Goal: Transaction & Acquisition: Purchase product/service

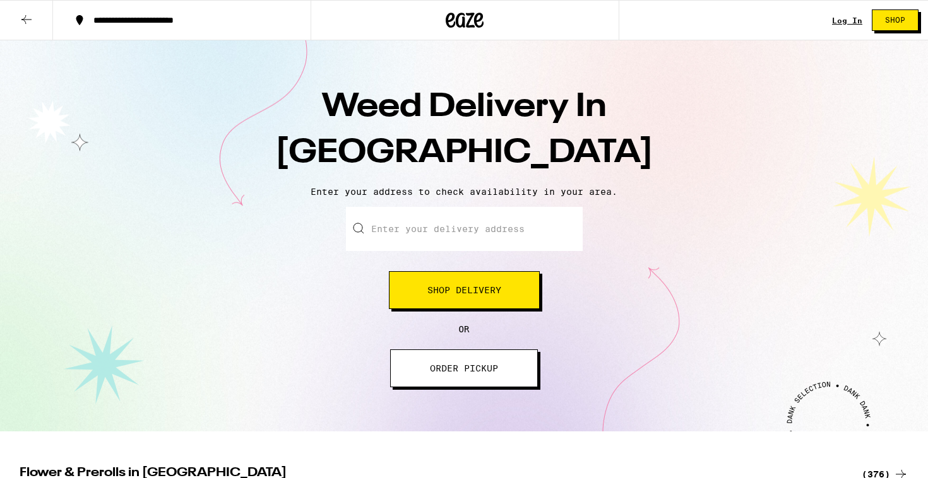
click at [457, 202] on div "Weed Delivery In Los Angeles Enter your address to check availability in your a…" at bounding box center [464, 235] width 928 height 391
click at [457, 224] on input "Enter your delivery address" at bounding box center [464, 229] width 237 height 44
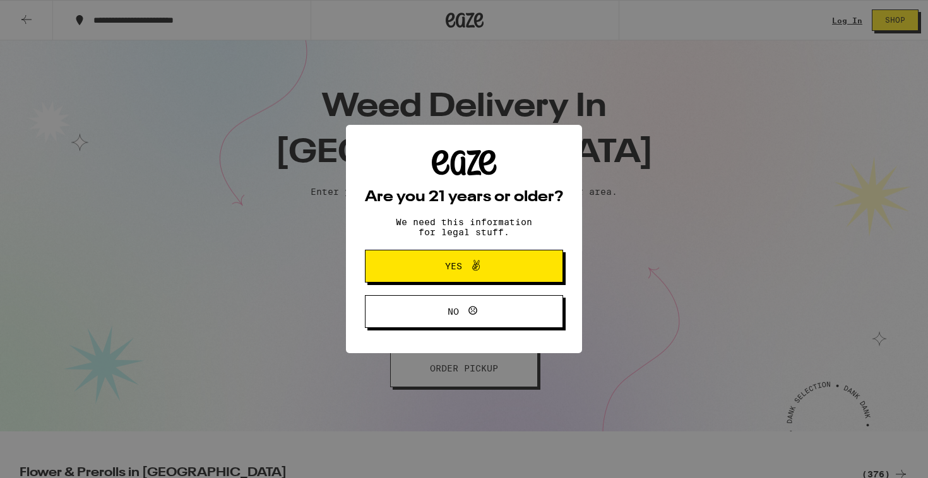
click at [472, 264] on icon at bounding box center [475, 265] width 15 height 15
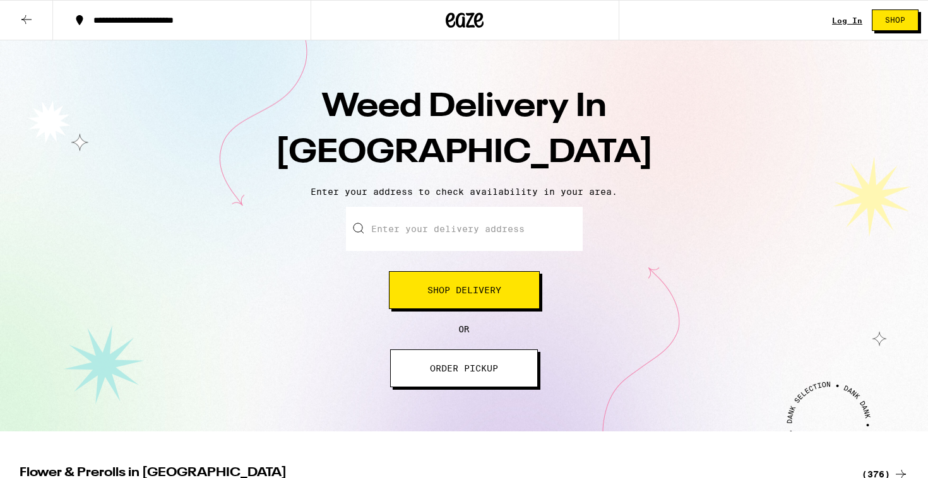
click at [461, 223] on input "Enter your delivery address" at bounding box center [464, 229] width 237 height 44
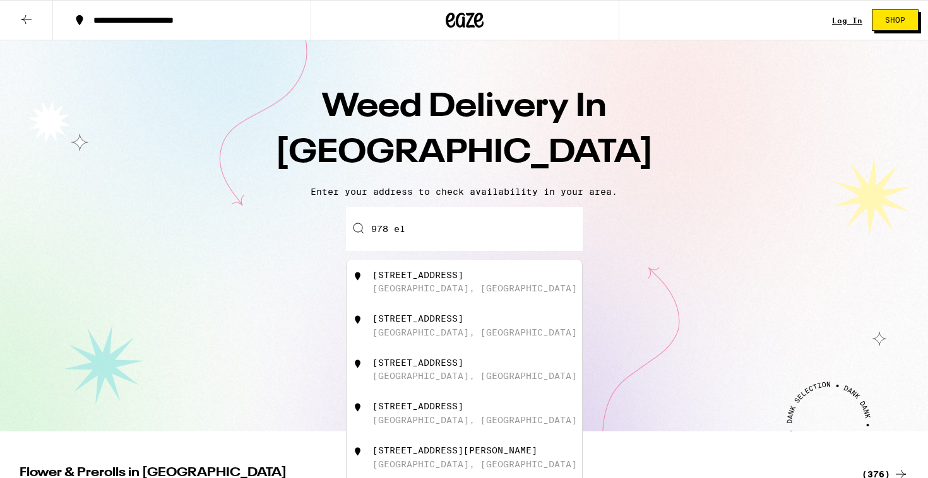
click at [464, 338] on div "978 Elkhart Place Venice, CA" at bounding box center [484, 326] width 225 height 24
type input "978 Elkhart Place, Venice, CA"
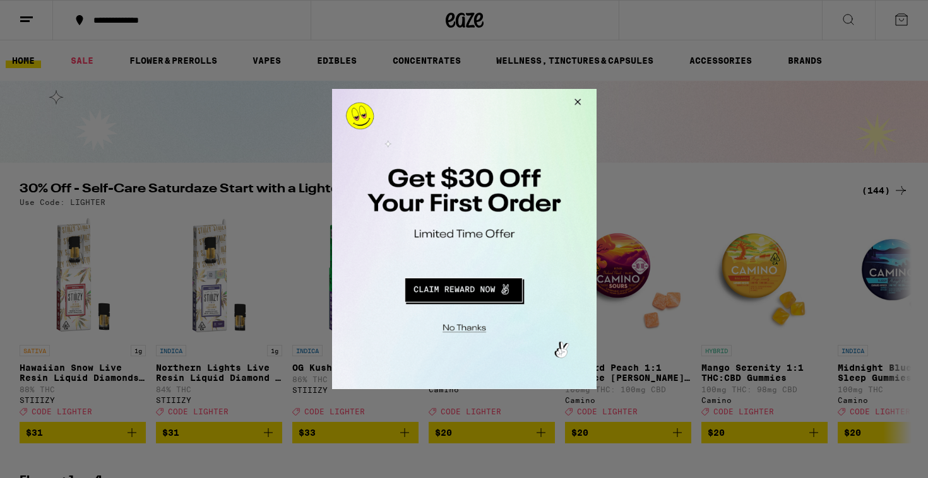
click at [503, 291] on button "Redirect to URL" at bounding box center [463, 288] width 220 height 30
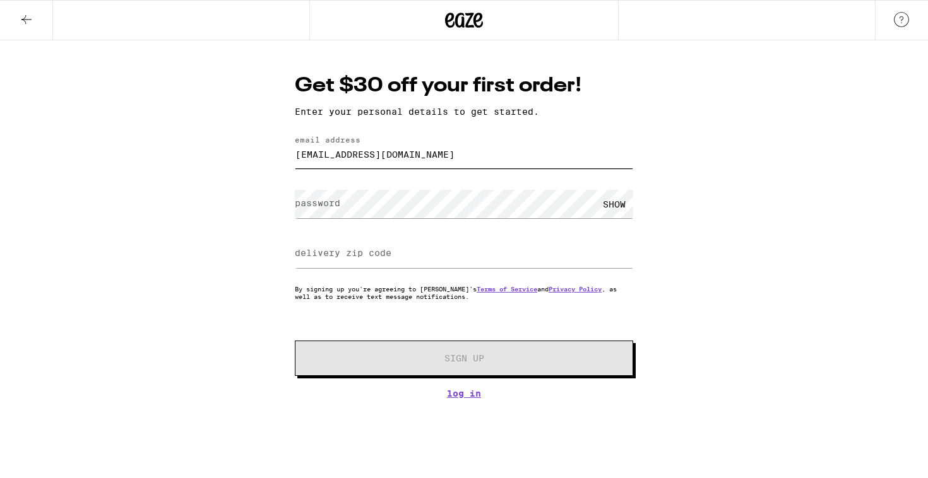
type input "[EMAIL_ADDRESS][DOMAIN_NAME]"
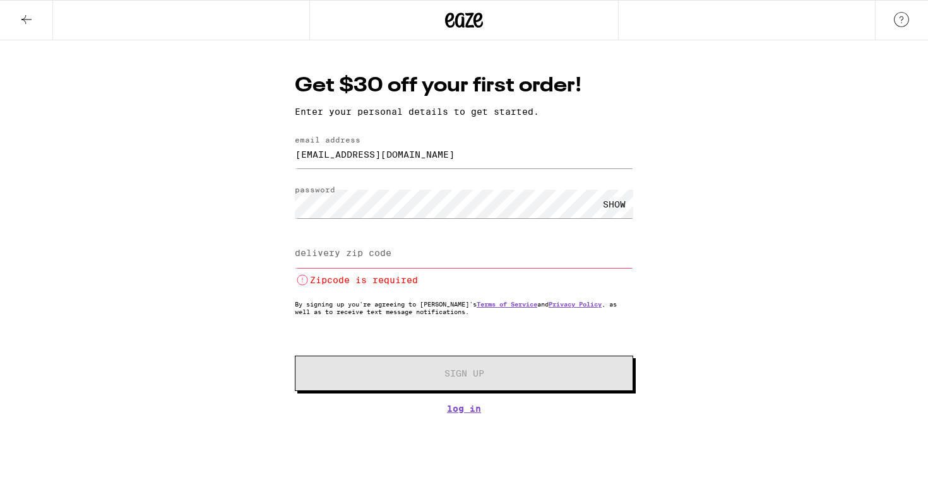
click at [599, 202] on div "SHOW" at bounding box center [614, 204] width 38 height 28
click at [610, 202] on div "HIDE" at bounding box center [614, 204] width 38 height 28
click at [610, 202] on div "SHOW" at bounding box center [614, 204] width 38 height 28
click at [345, 234] on form "email address [EMAIL_ADDRESS][DOMAIN_NAME] password HIDE delivery zip code Zipc…" at bounding box center [464, 264] width 338 height 256
click at [345, 248] on input "delivery zip code" at bounding box center [464, 254] width 338 height 28
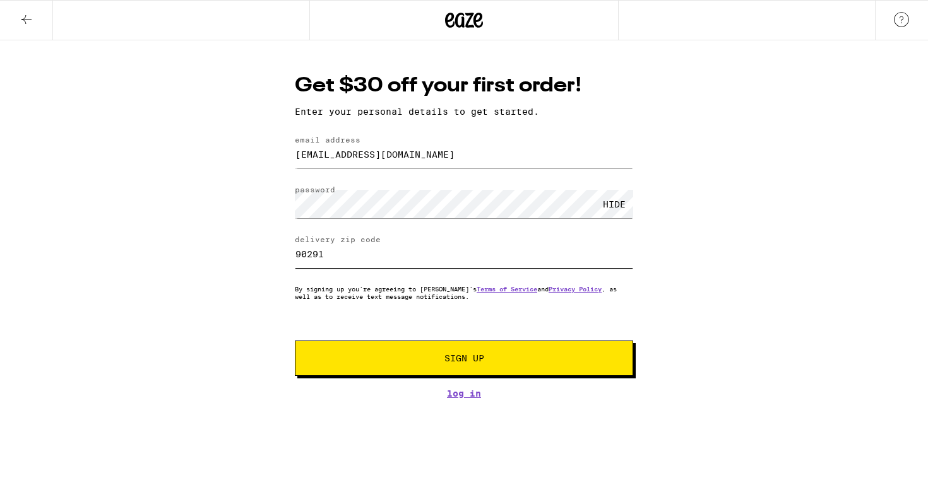
type input "90291"
click at [497, 370] on button "Sign Up" at bounding box center [464, 358] width 338 height 35
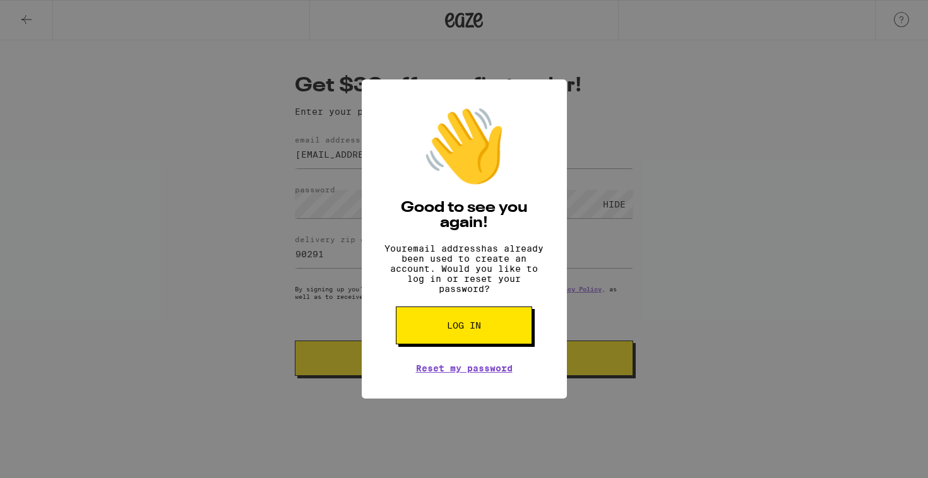
click at [0, 0] on button "Log in" at bounding box center [0, 0] width 0 height 0
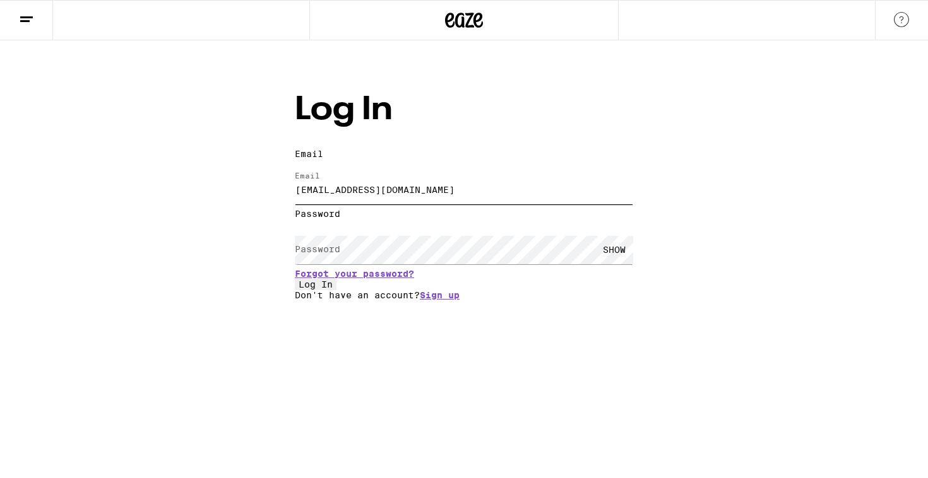
type input "[EMAIL_ADDRESS][DOMAIN_NAME]"
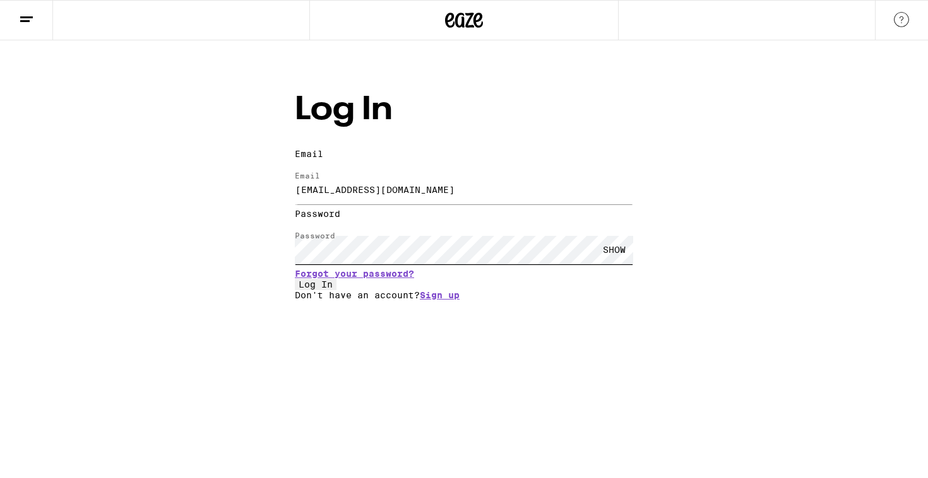
click at [336, 290] on button "Log In" at bounding box center [316, 284] width 42 height 11
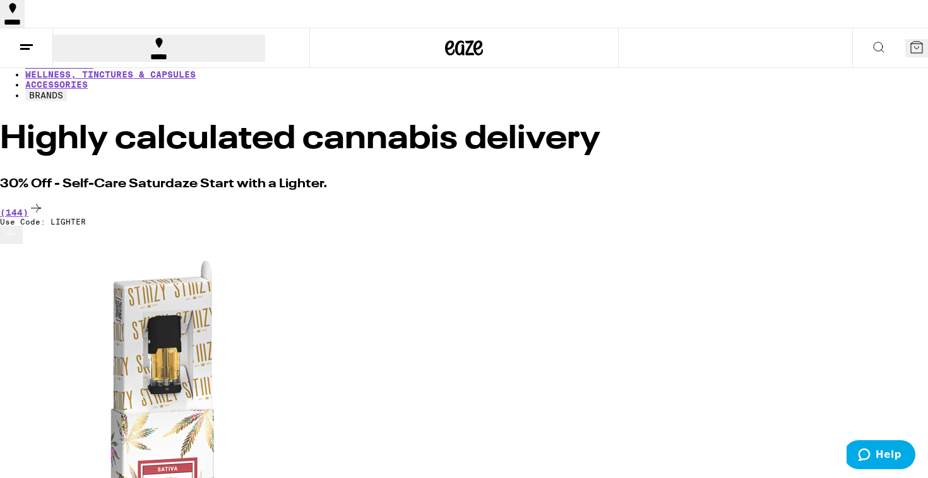
click at [102, 52] on div "*****" at bounding box center [159, 56] width 204 height 9
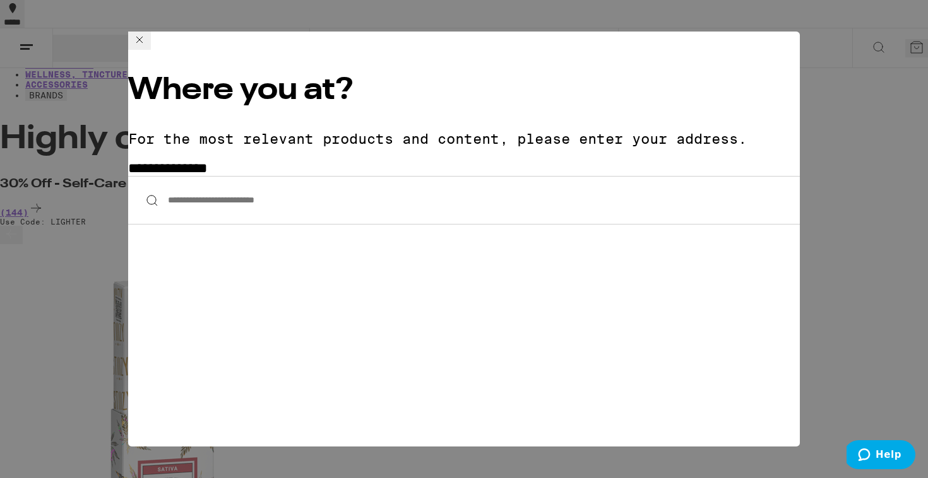
click at [262, 176] on input "**********" at bounding box center [463, 200] width 671 height 49
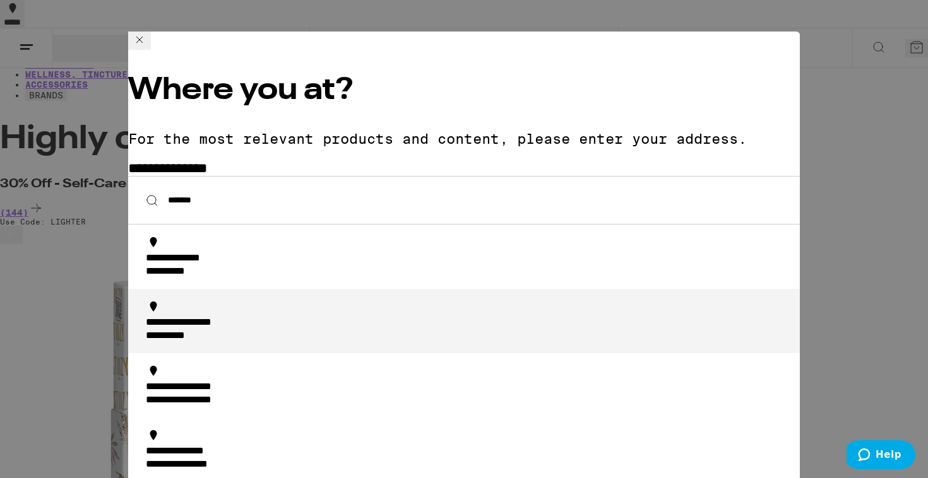
click at [211, 330] on div "**********" at bounding box center [178, 336] width 65 height 13
type input "**********"
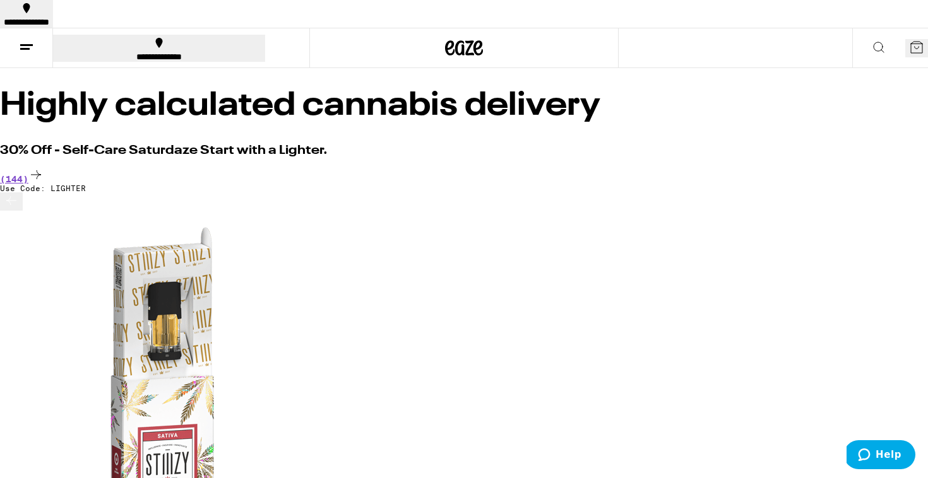
scroll to position [40, 0]
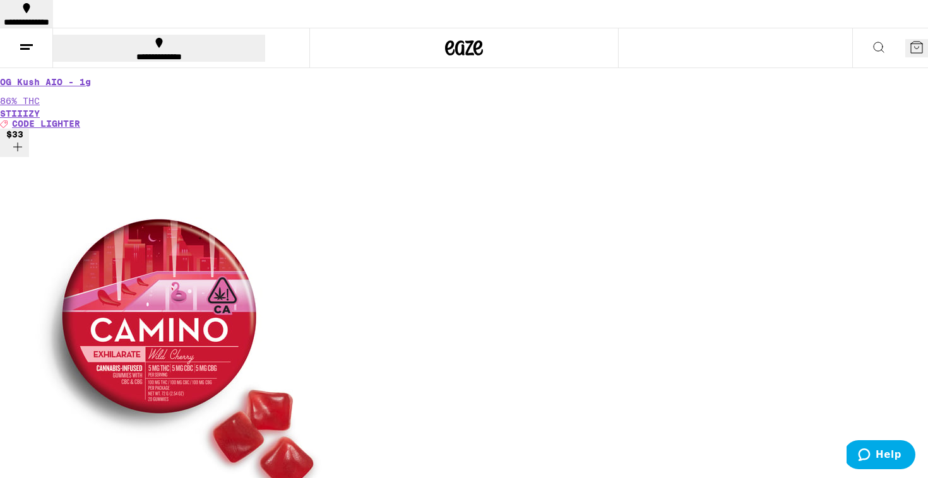
scroll to position [1560, 0]
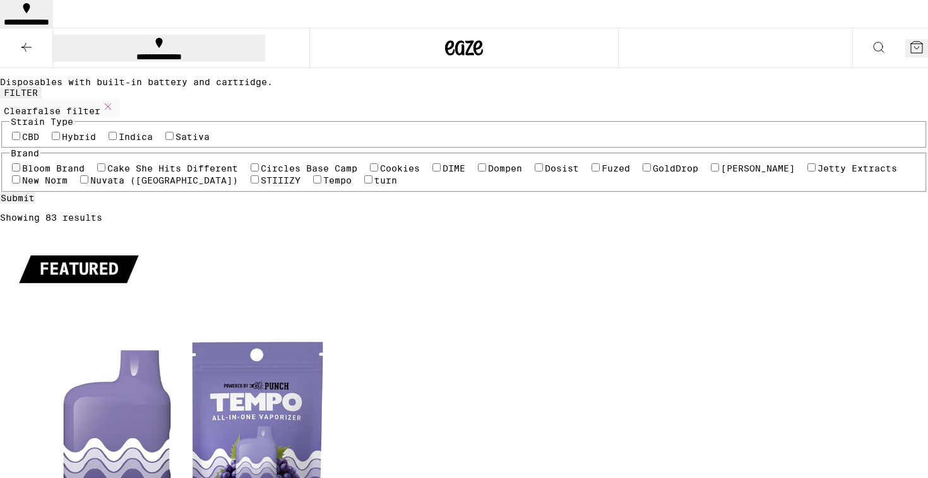
click at [904, 87] on div "All-In-One Vaporizers Disposables with built-in battery and cartridge." at bounding box center [464, 54] width 928 height 65
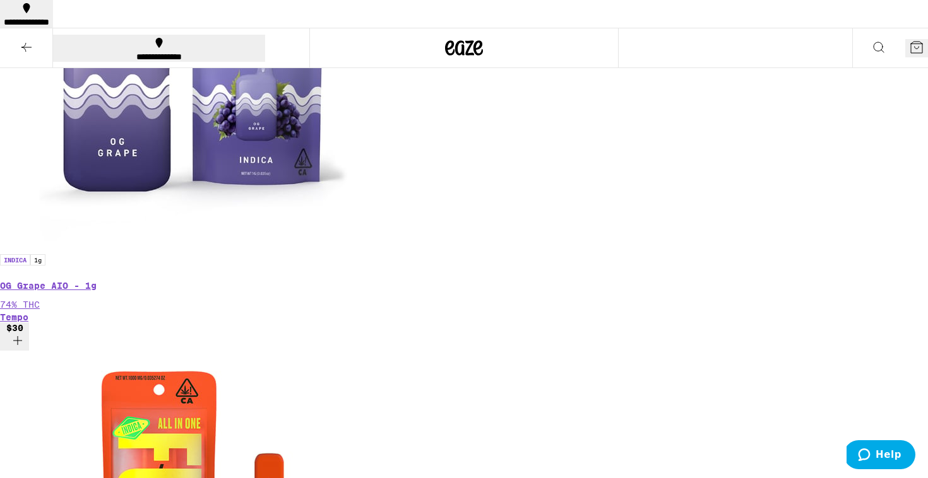
scroll to position [360, 0]
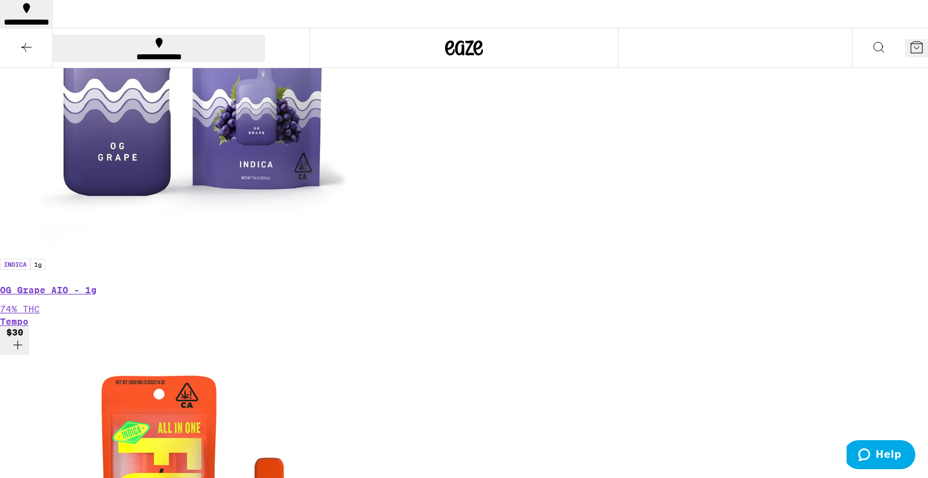
checkbox input "true"
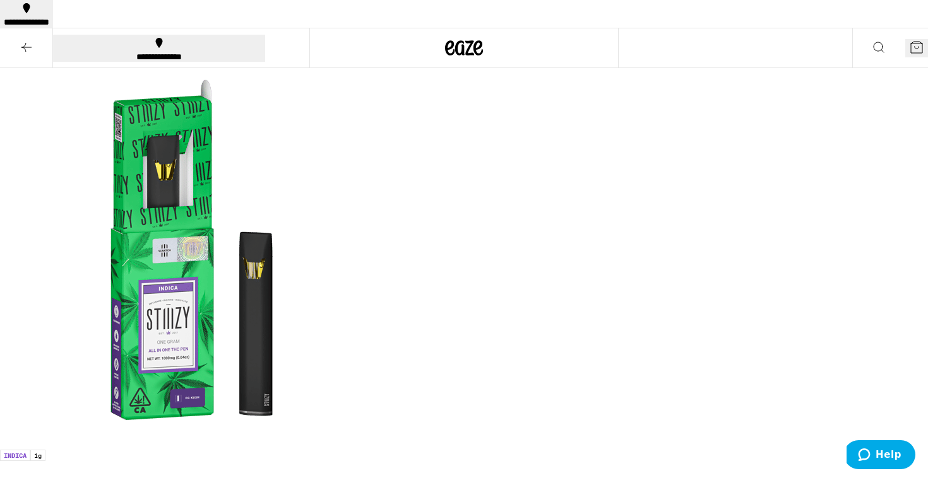
scroll to position [179, 0]
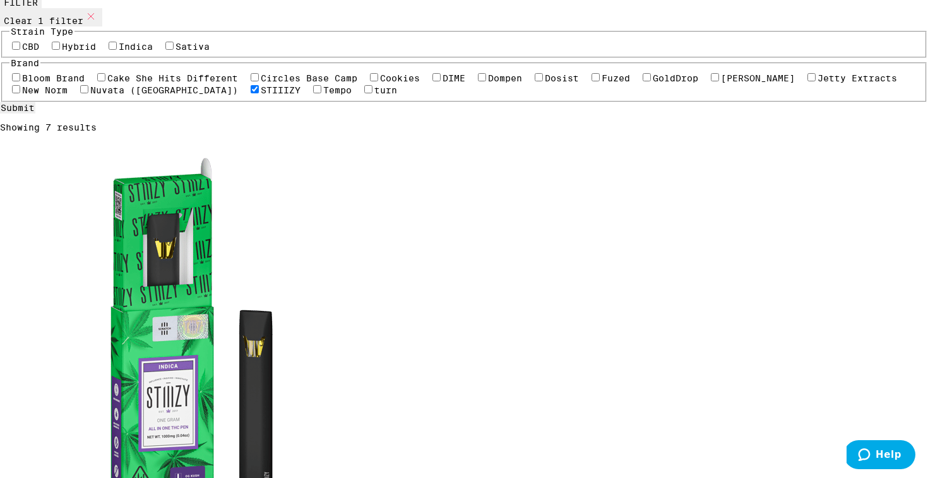
click at [120, 83] on label "Cake She Hits Different" at bounding box center [172, 78] width 131 height 10
click at [105, 81] on input "Cake She Hits Different" at bounding box center [101, 77] width 8 height 8
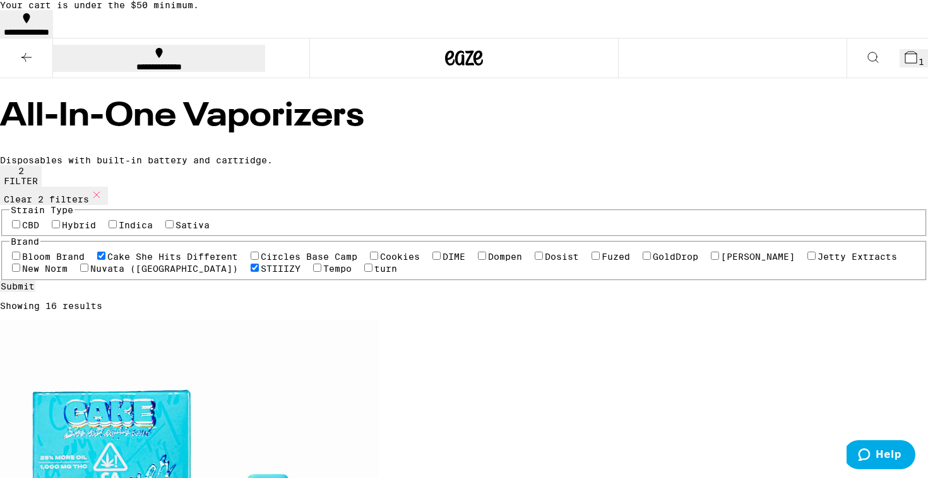
click at [104, 197] on icon at bounding box center [96, 194] width 15 height 15
checkbox input "false"
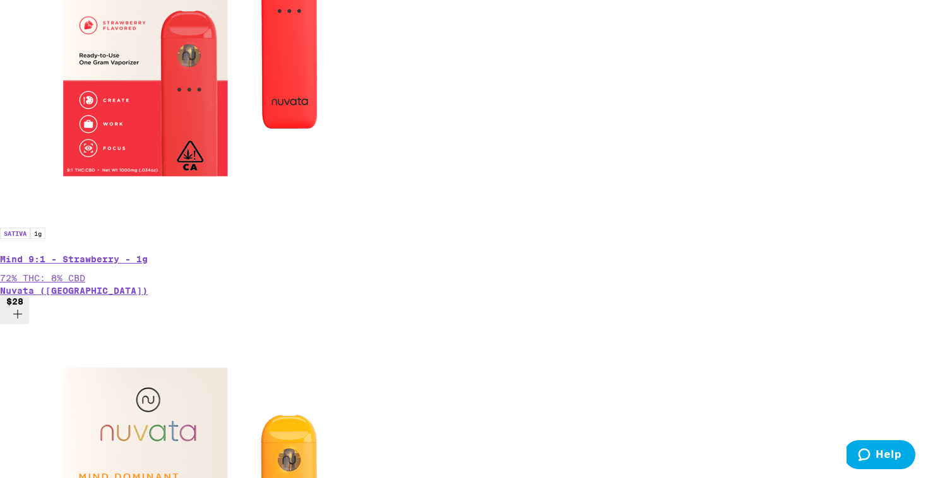
scroll to position [3390, 0]
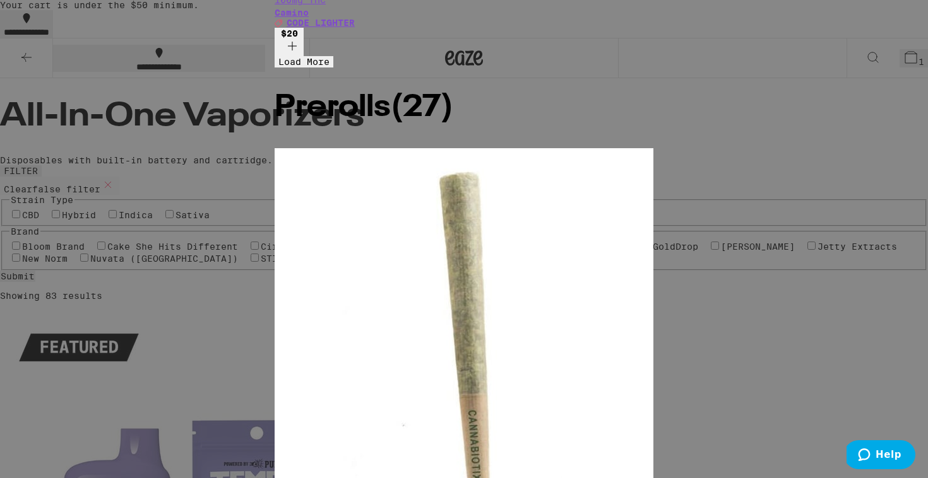
type input "c"
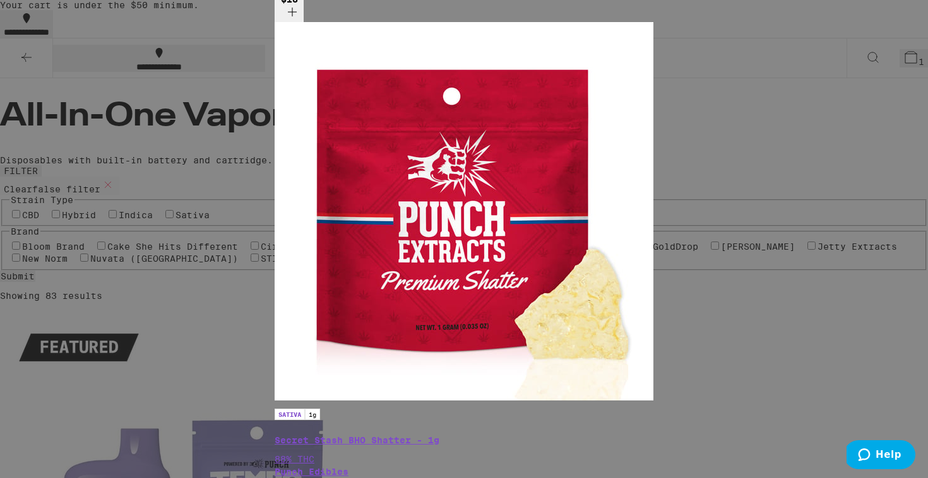
scroll to position [288, 0]
type input "terp"
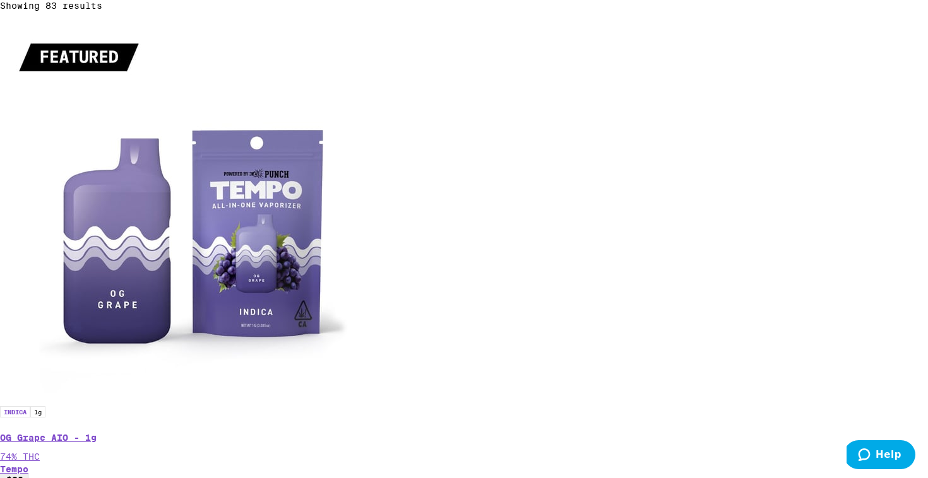
scroll to position [292, 0]
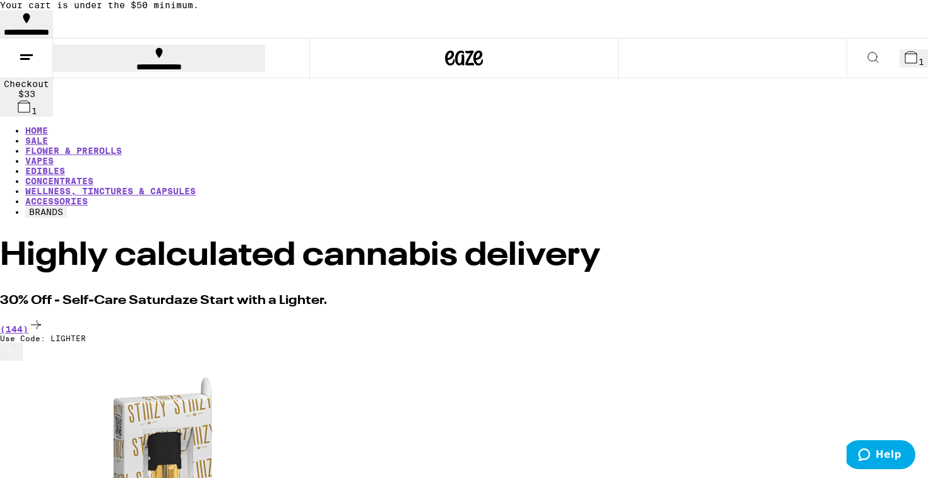
click at [16, 68] on button at bounding box center [26, 58] width 53 height 40
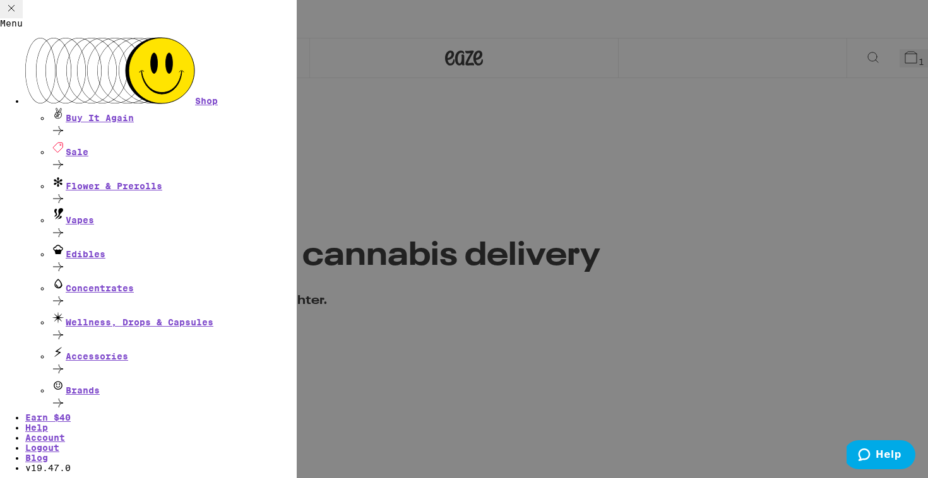
click at [526, 175] on div "Menu Shop Buy It Again Sale Flower & Prerolls Vapes Edibles Concentrates Wellne…" at bounding box center [464, 239] width 928 height 478
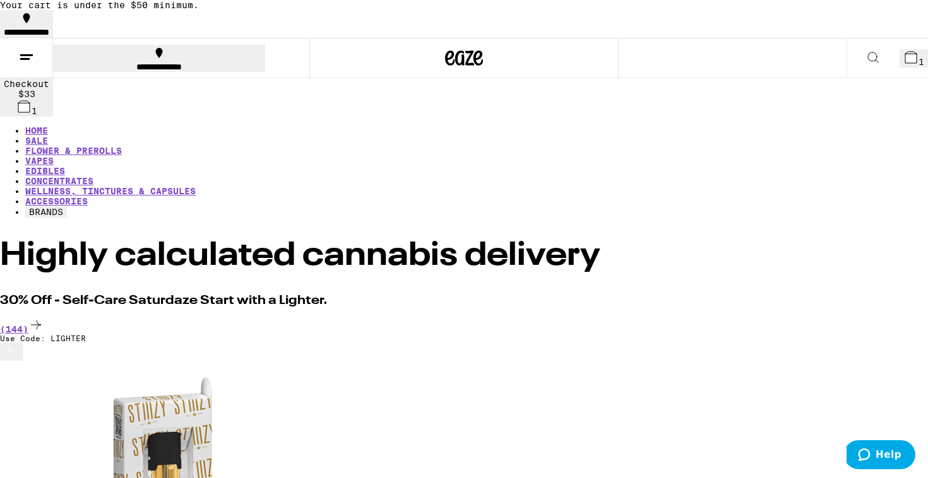
click at [869, 53] on button at bounding box center [872, 58] width 53 height 40
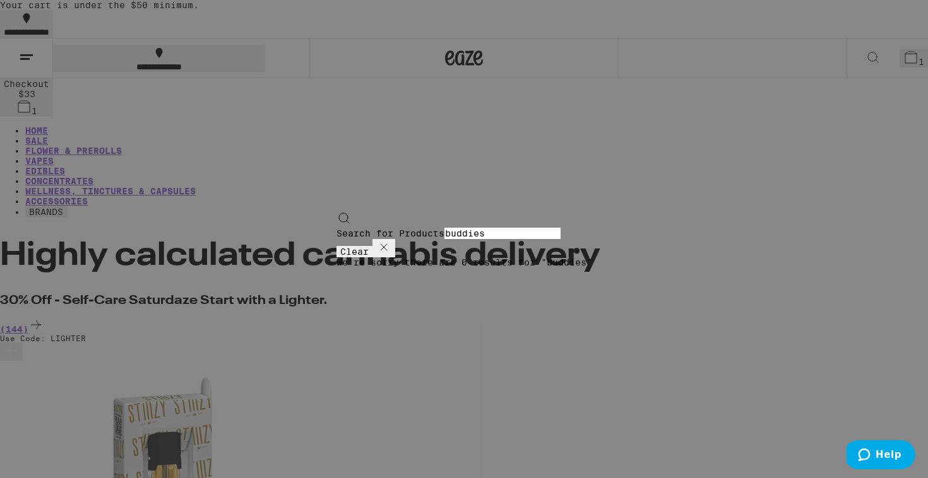
type input "buddies"
click at [391, 240] on icon at bounding box center [383, 247] width 15 height 15
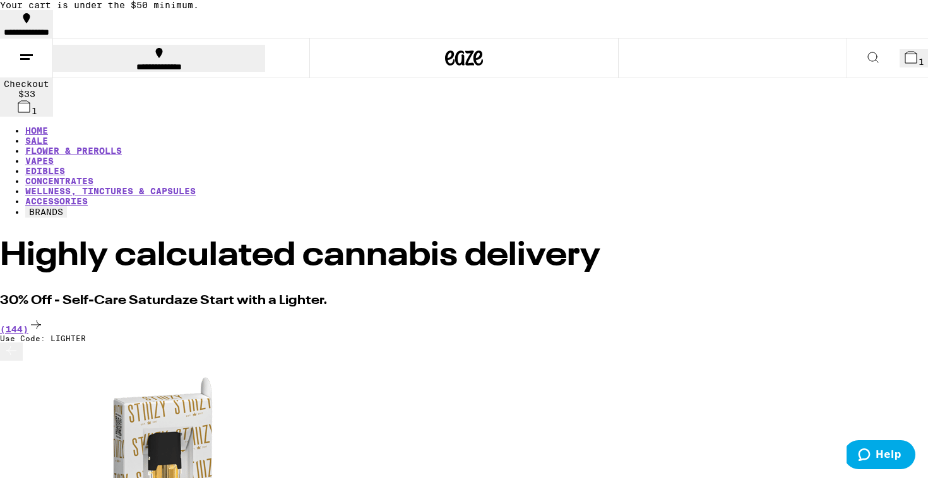
click at [67, 206] on button "BRANDS" at bounding box center [46, 211] width 42 height 11
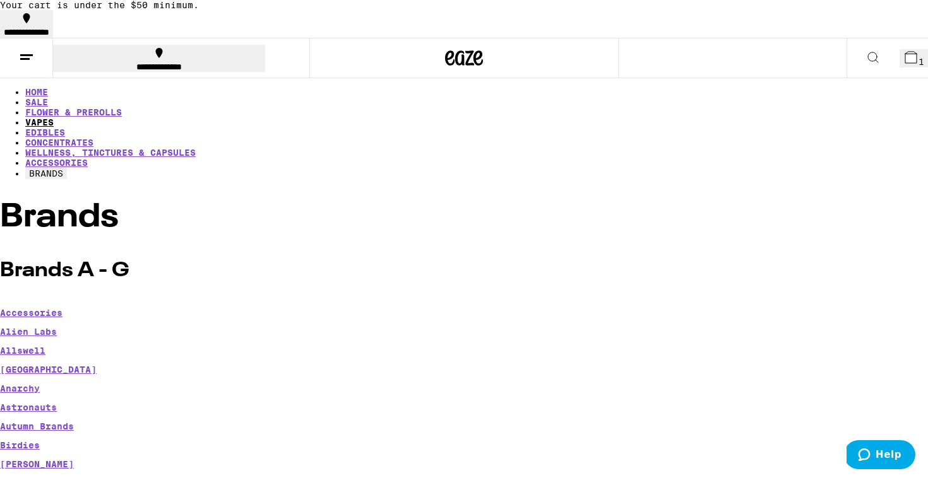
click at [54, 117] on link "VAPES" at bounding box center [39, 122] width 28 height 10
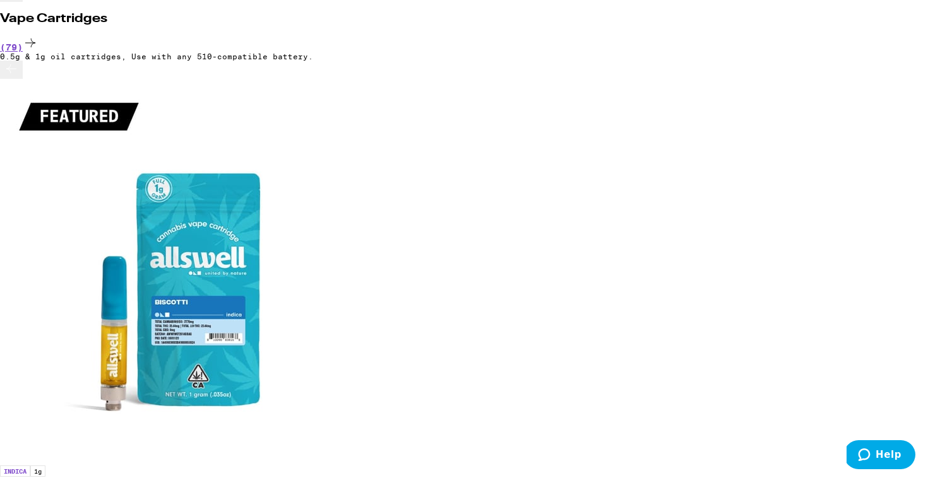
scroll to position [0, 1]
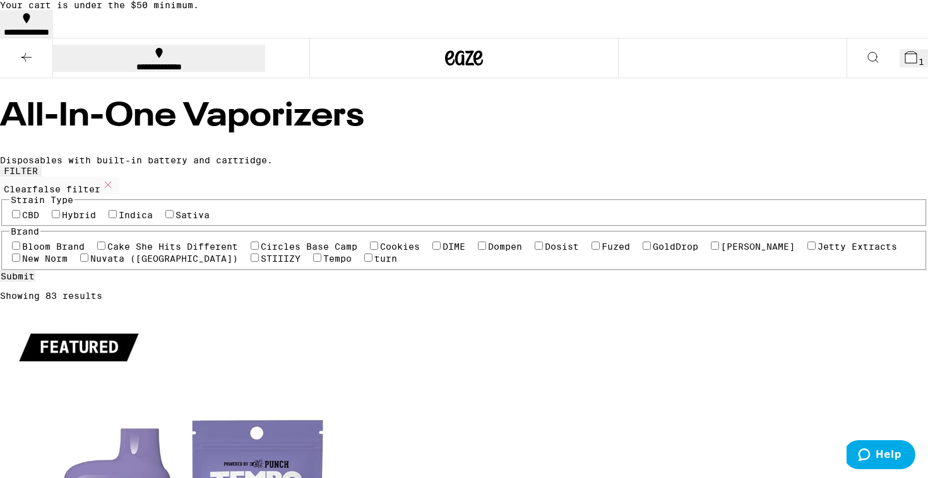
click at [15, 65] on button at bounding box center [26, 58] width 53 height 40
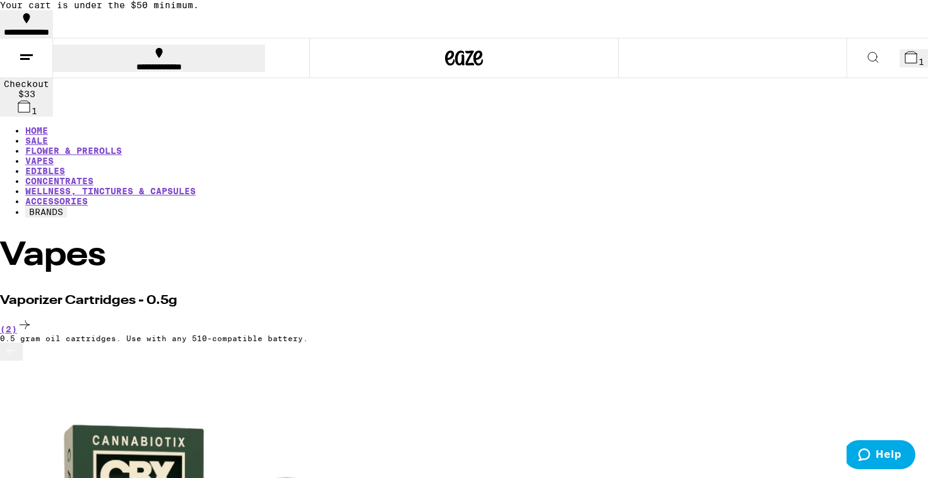
click at [67, 206] on button "BRANDS" at bounding box center [46, 211] width 42 height 11
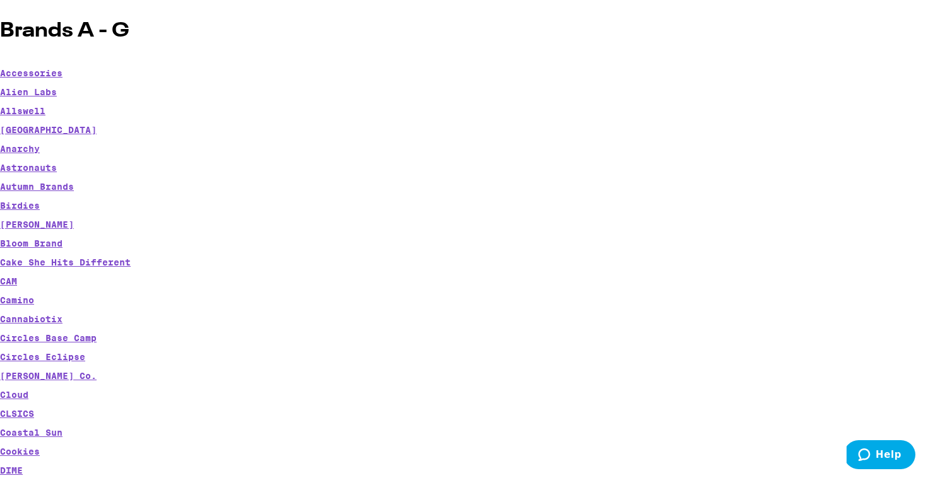
scroll to position [211, 0]
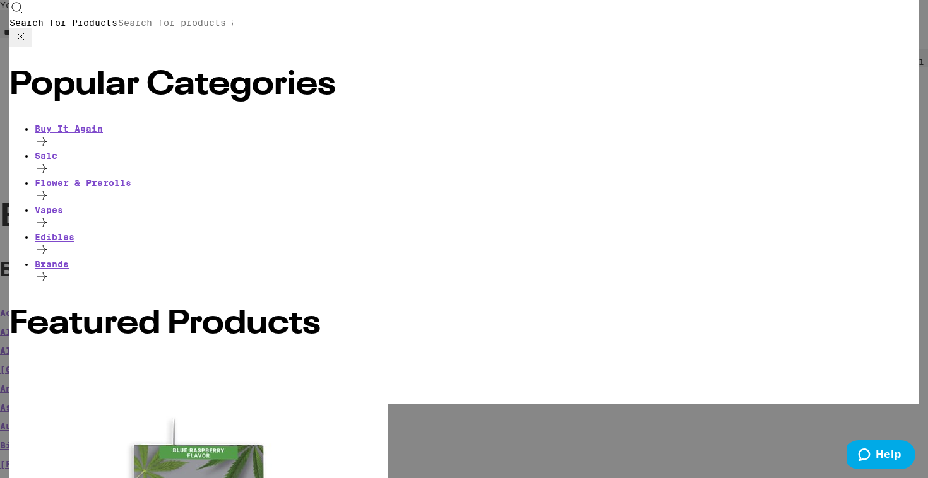
scroll to position [0, 0]
click at [666, 28] on div "Search for Products" at bounding box center [463, 23] width 909 height 47
click at [233, 19] on input "Search for Products" at bounding box center [175, 22] width 116 height 11
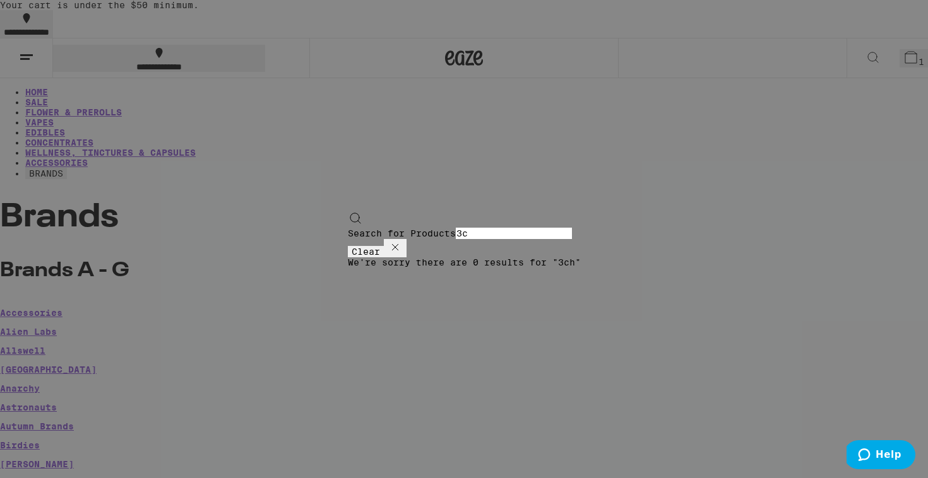
type input "3"
type input "c"
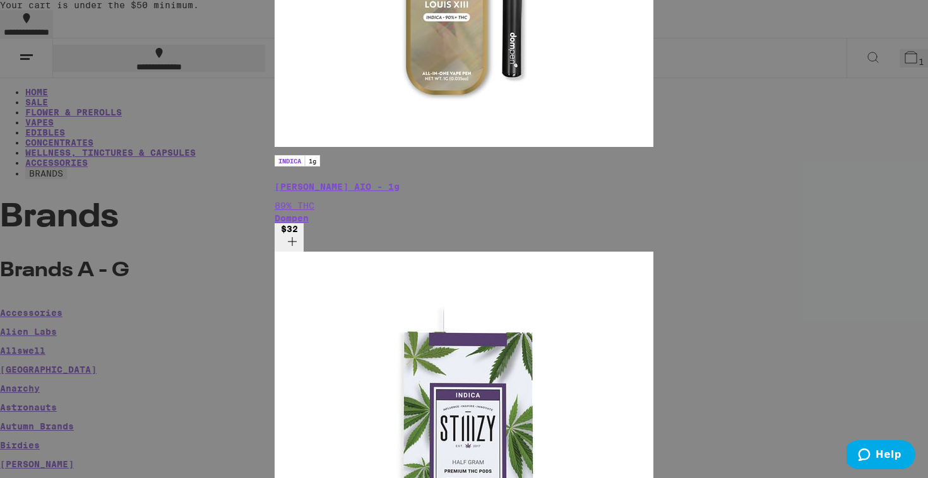
scroll to position [197, 0]
type input "cannabis derived"
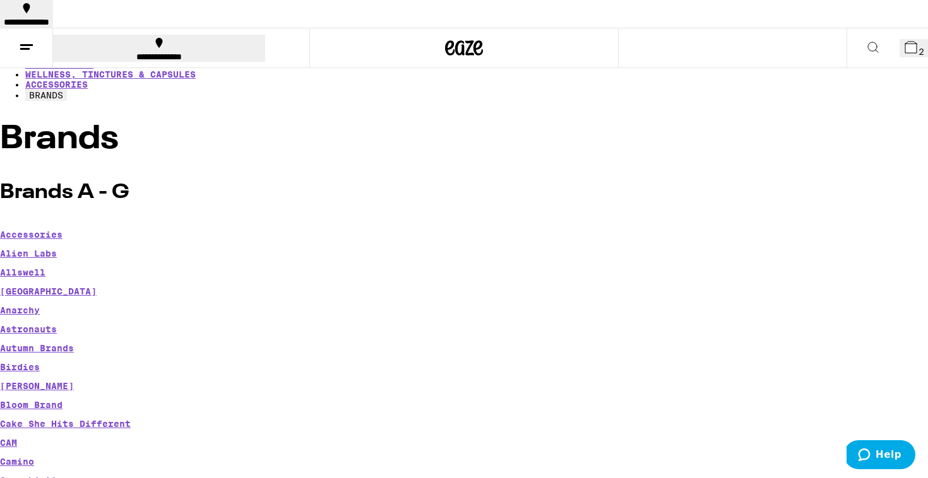
click at [846, 28] on button at bounding box center [872, 48] width 53 height 40
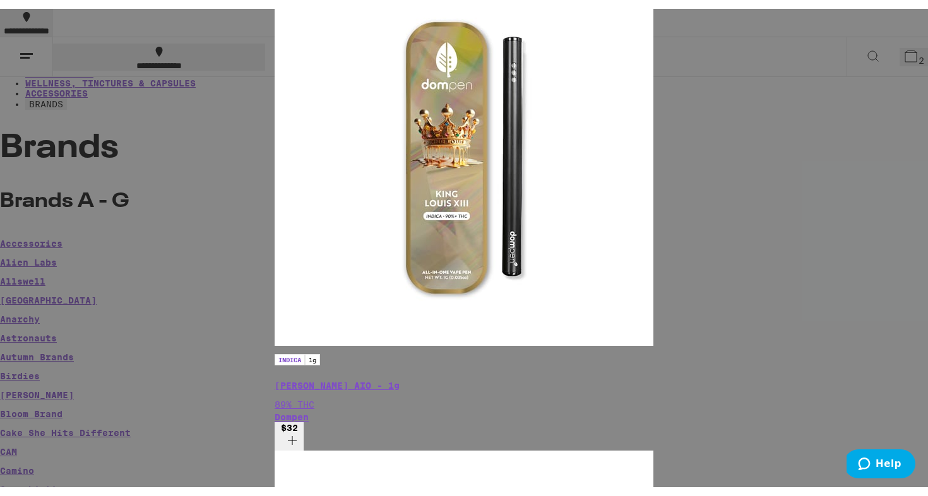
scroll to position [138, 0]
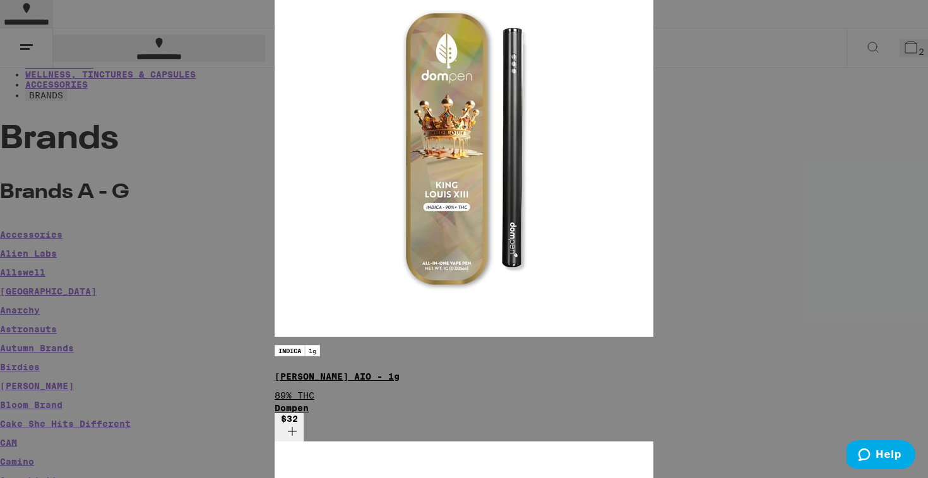
click at [274, 305] on img "Open page for King Louis XIII AIO - 1g from Dompen" at bounding box center [463, 147] width 379 height 379
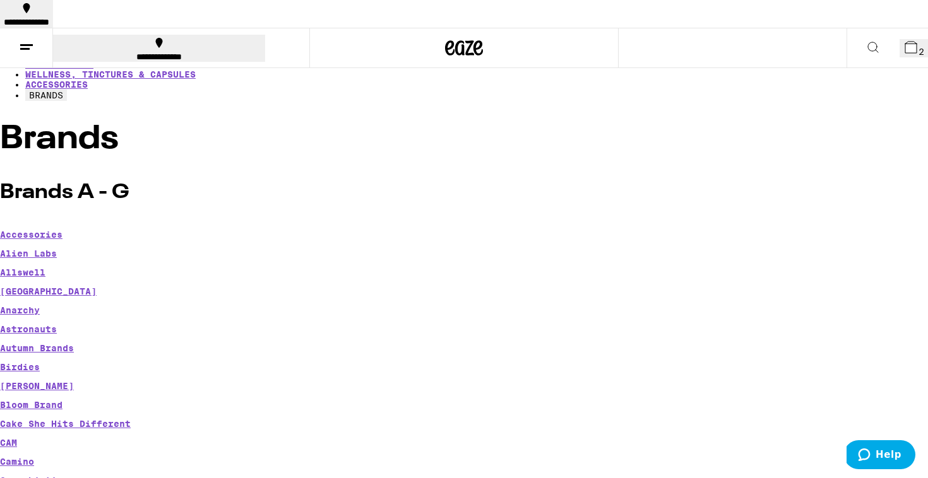
copy h2 "[PERSON_NAME] AIO - 1g"
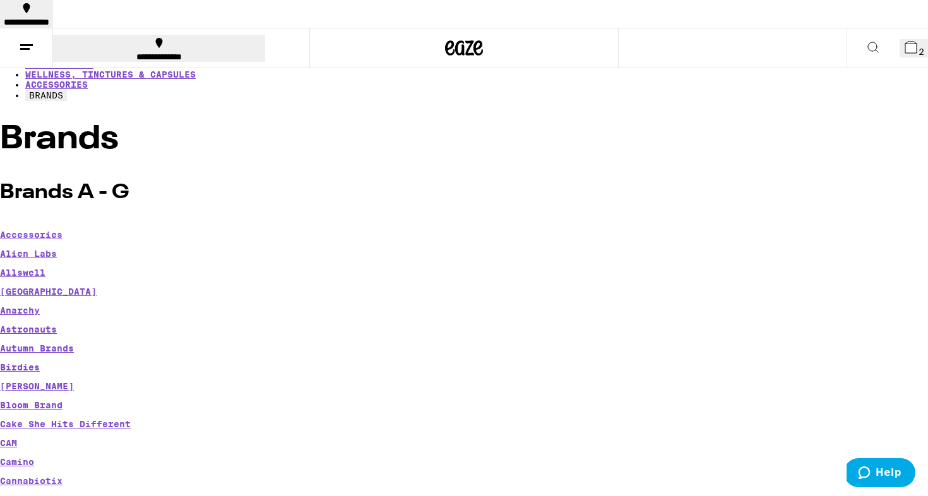
click at [899, 39] on button "2" at bounding box center [913, 48] width 28 height 18
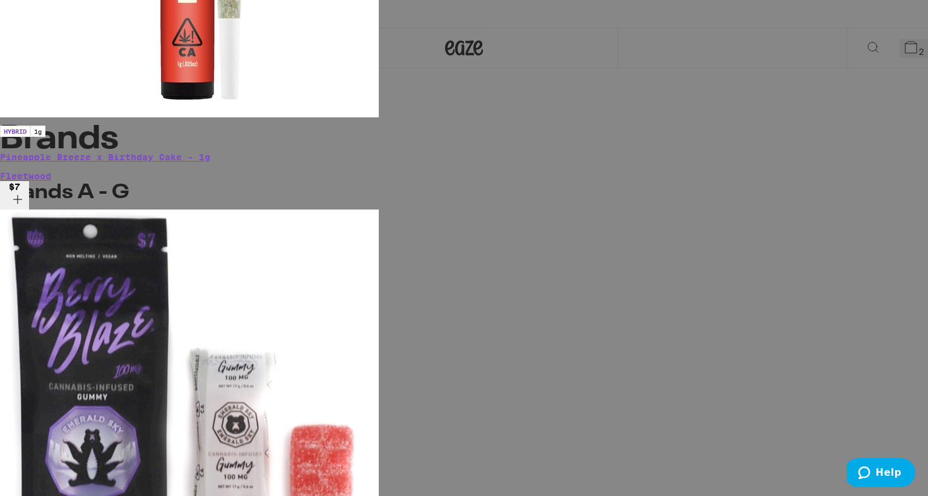
click at [737, 174] on div "Your Cart OG Kush AIO - 1g STIIIZY $33 1 Sleep-Core 8:1 THC/CBD AIO - 0.5g Dosi…" at bounding box center [464, 248] width 928 height 496
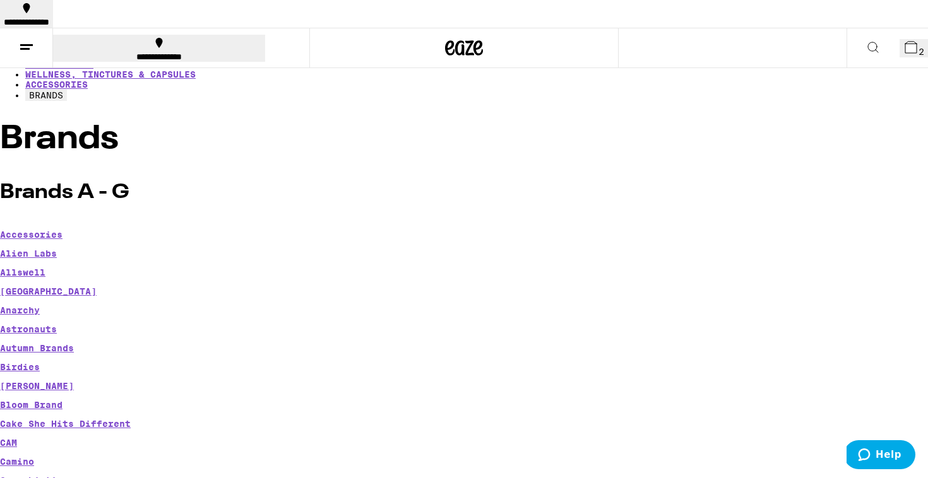
click at [907, 40] on icon at bounding box center [910, 47] width 15 height 15
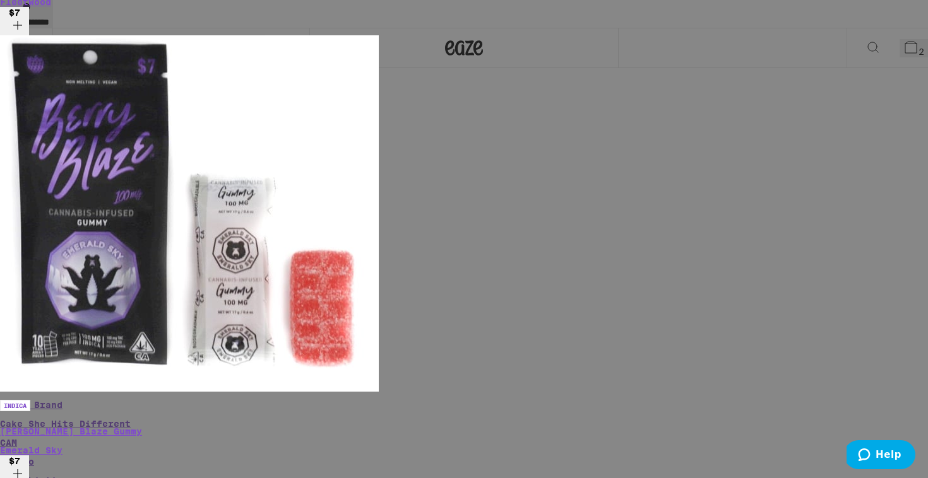
scroll to position [0, 1]
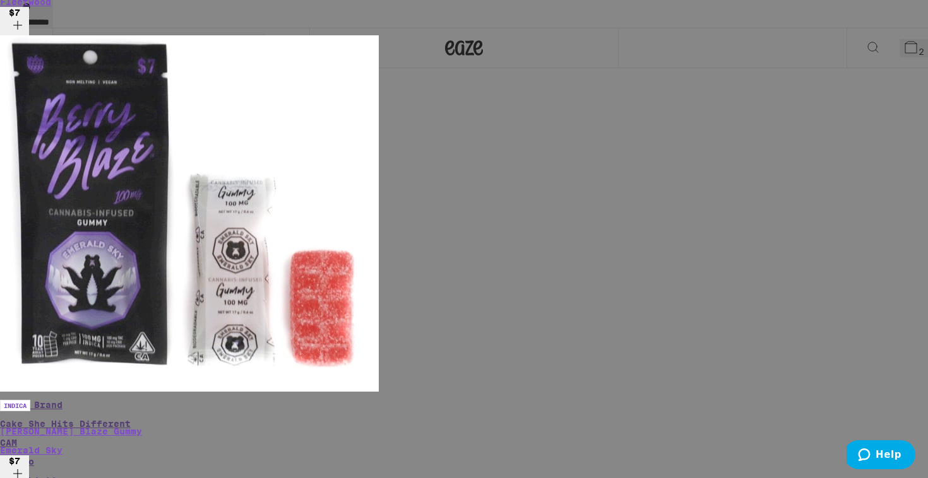
click at [83, 215] on div "Your Cart OG Kush AIO - 1g STIIIZY $33 1 Sleep-Core 8:1 THC/CBD AIO - 0.5g Dosi…" at bounding box center [464, 239] width 928 height 478
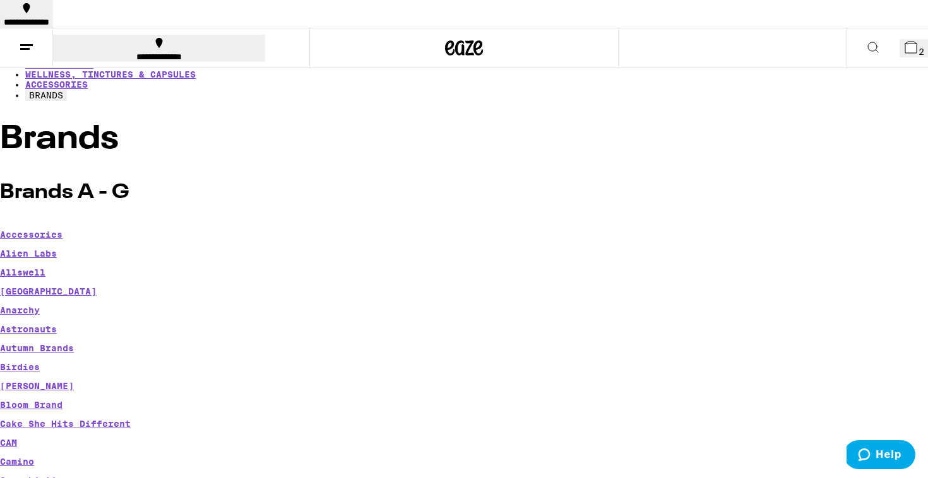
click at [65, 59] on link "EDIBLES" at bounding box center [45, 54] width 40 height 10
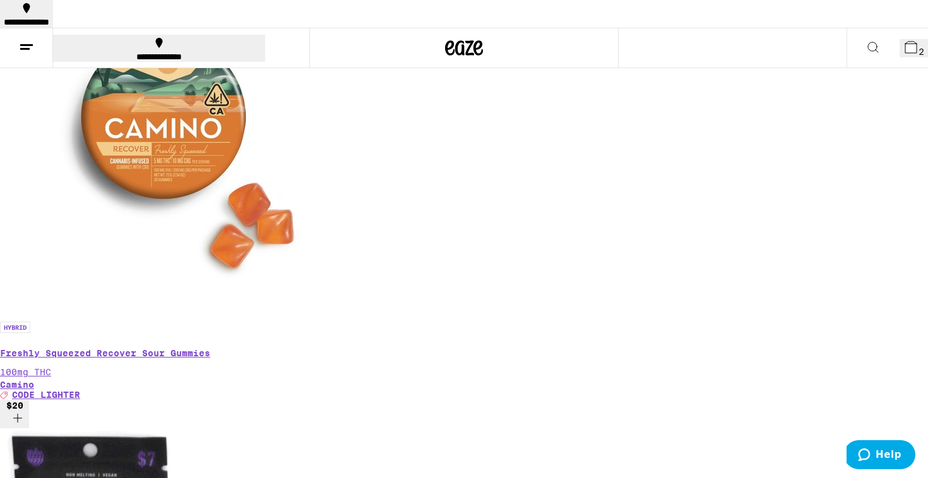
scroll to position [348, 0]
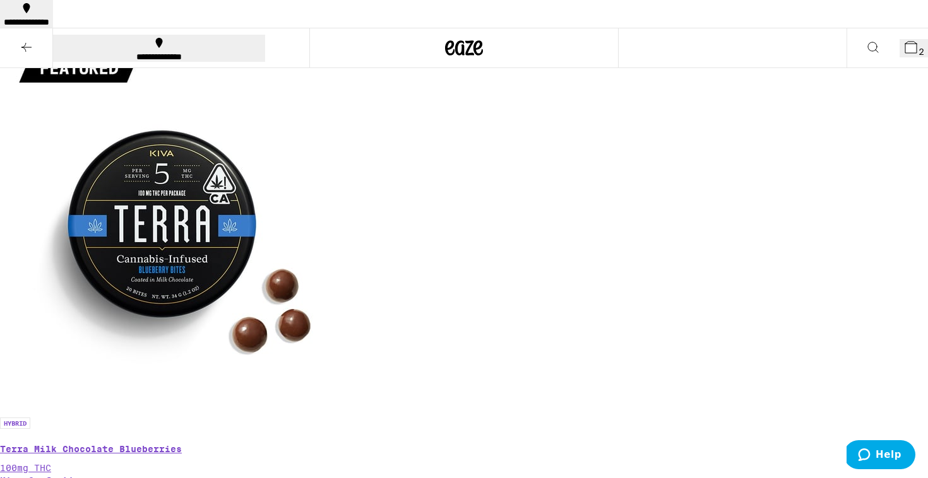
scroll to position [221, 0]
click at [918, 47] on span "3" at bounding box center [921, 52] width 6 height 10
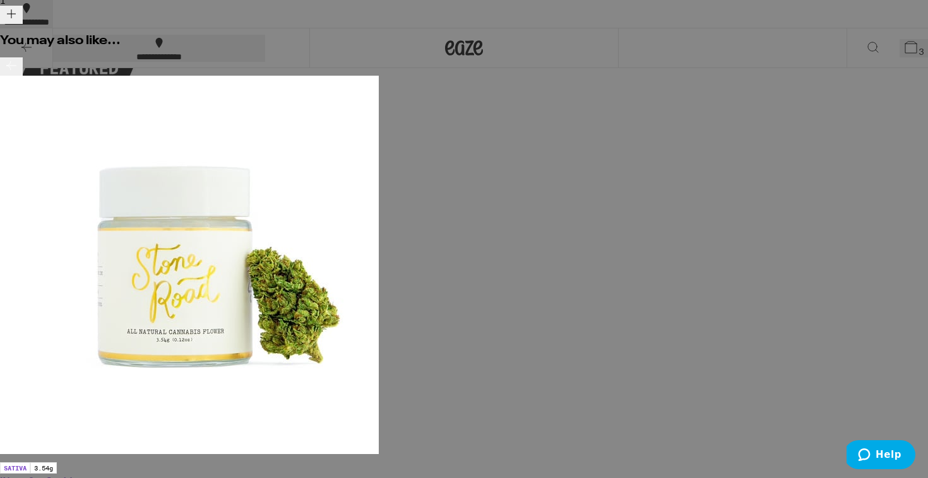
scroll to position [150, 0]
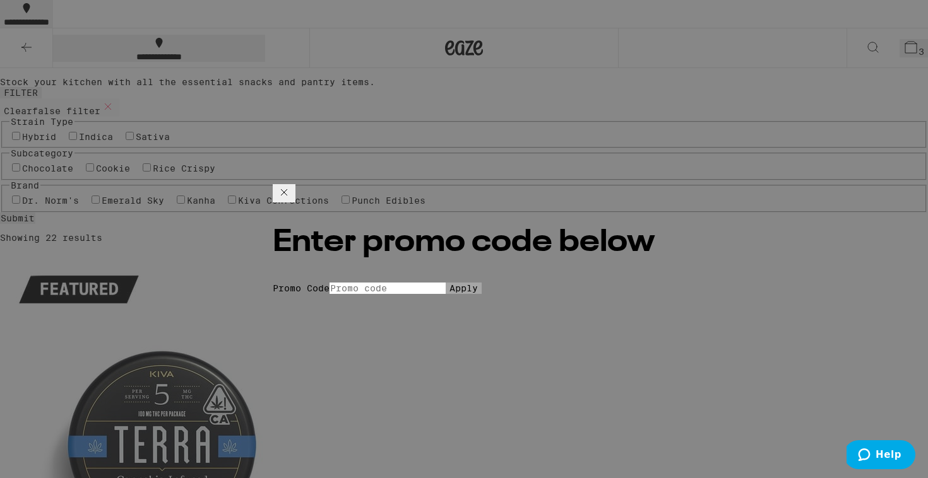
click at [424, 283] on input "Promo Code" at bounding box center [387, 288] width 116 height 11
type input "LIGHTER"
click at [464, 287] on button "Apply" at bounding box center [463, 288] width 36 height 11
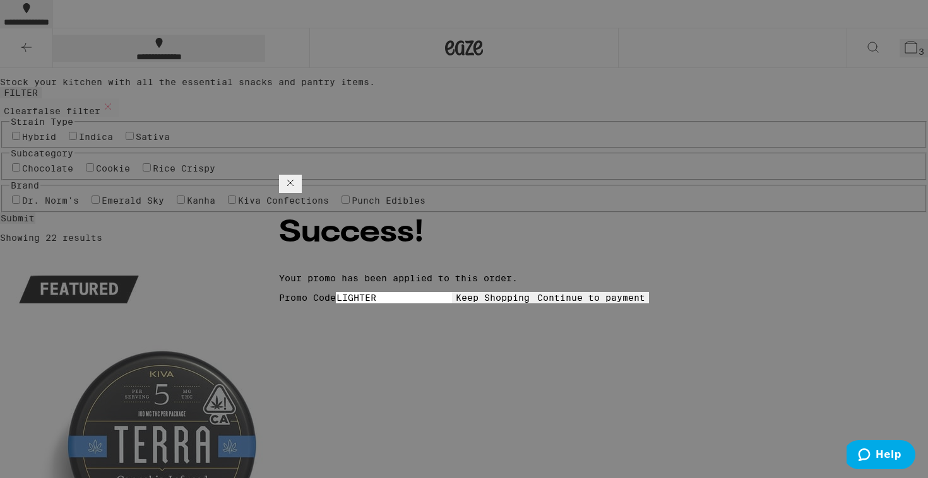
click at [533, 292] on button "Continue to payment" at bounding box center [590, 297] width 115 height 11
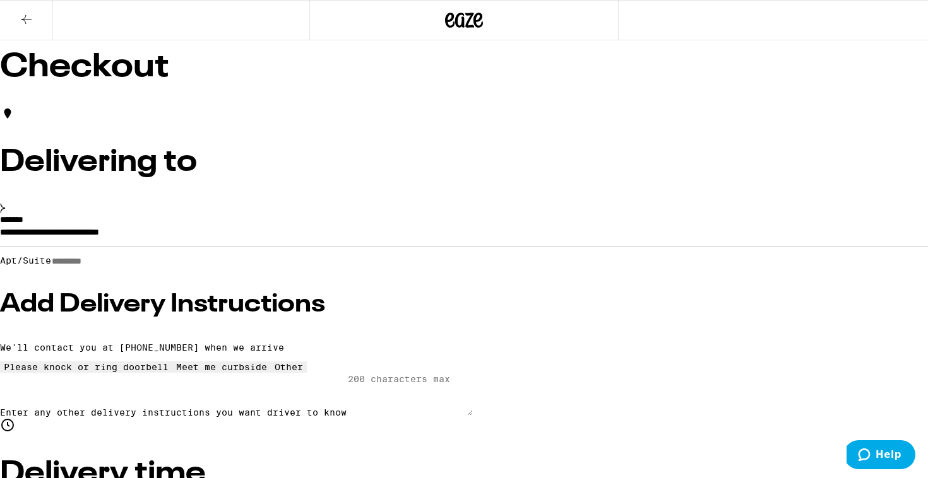
scroll to position [30, 0]
click at [29, 20] on icon at bounding box center [26, 19] width 15 height 15
